Goal: Information Seeking & Learning: Learn about a topic

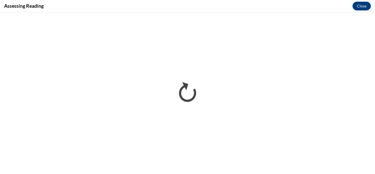
scroll to position [139, 0]
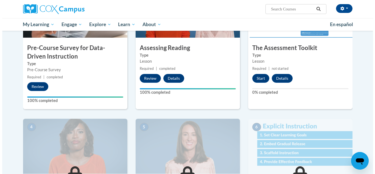
scroll to position [160, 0]
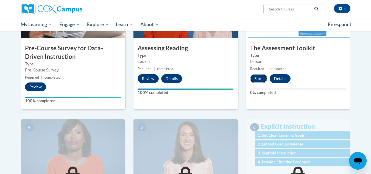
click at [261, 77] on button "Start" at bounding box center [258, 78] width 17 height 9
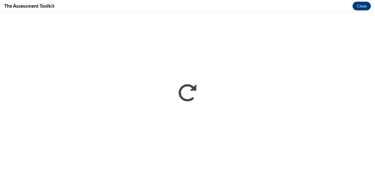
scroll to position [0, 0]
